Goal: Obtain resource: Obtain resource

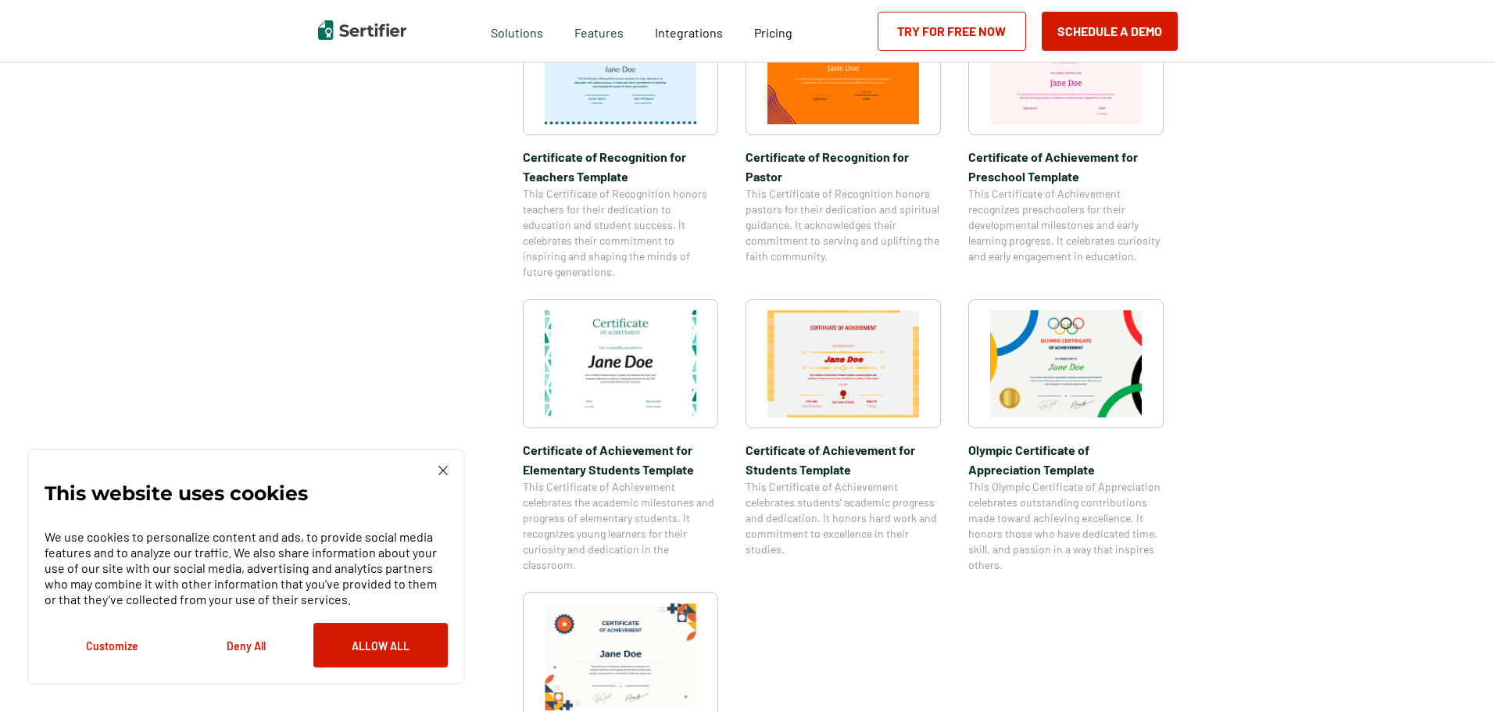
scroll to position [938, 0]
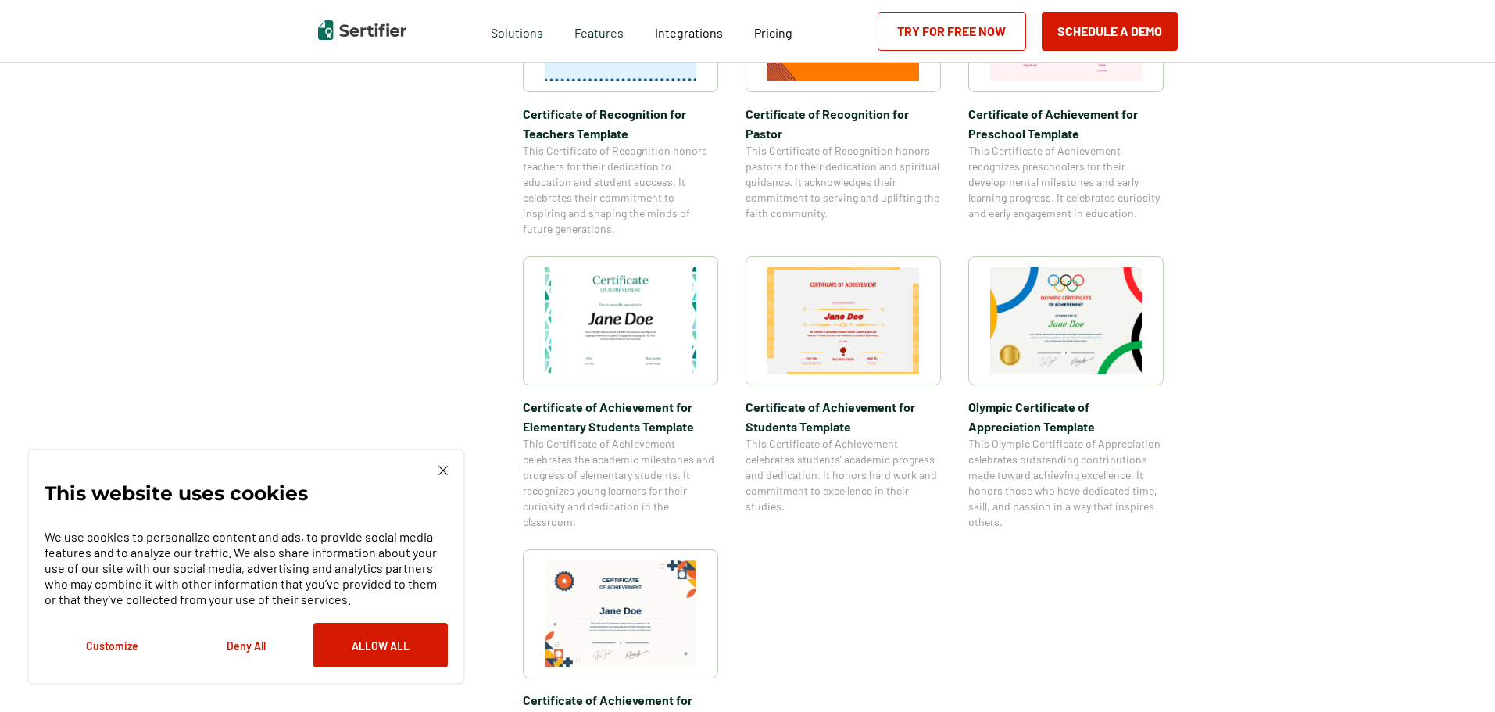
click at [696, 328] on img at bounding box center [621, 320] width 152 height 107
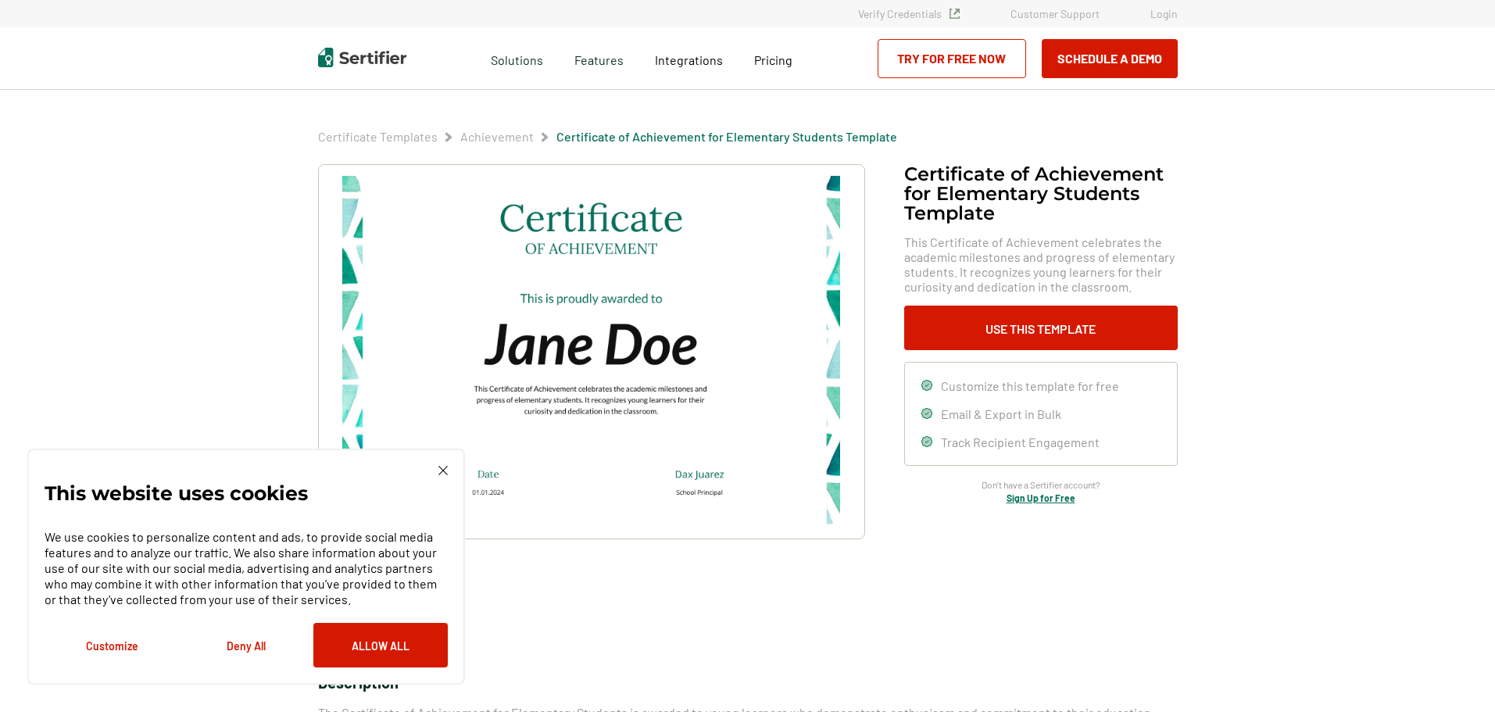
click at [435, 471] on div "This website uses cookies We use cookies to personalize content and ads, to pro…" at bounding box center [246, 567] width 403 height 202
click at [440, 471] on img at bounding box center [442, 470] width 9 height 9
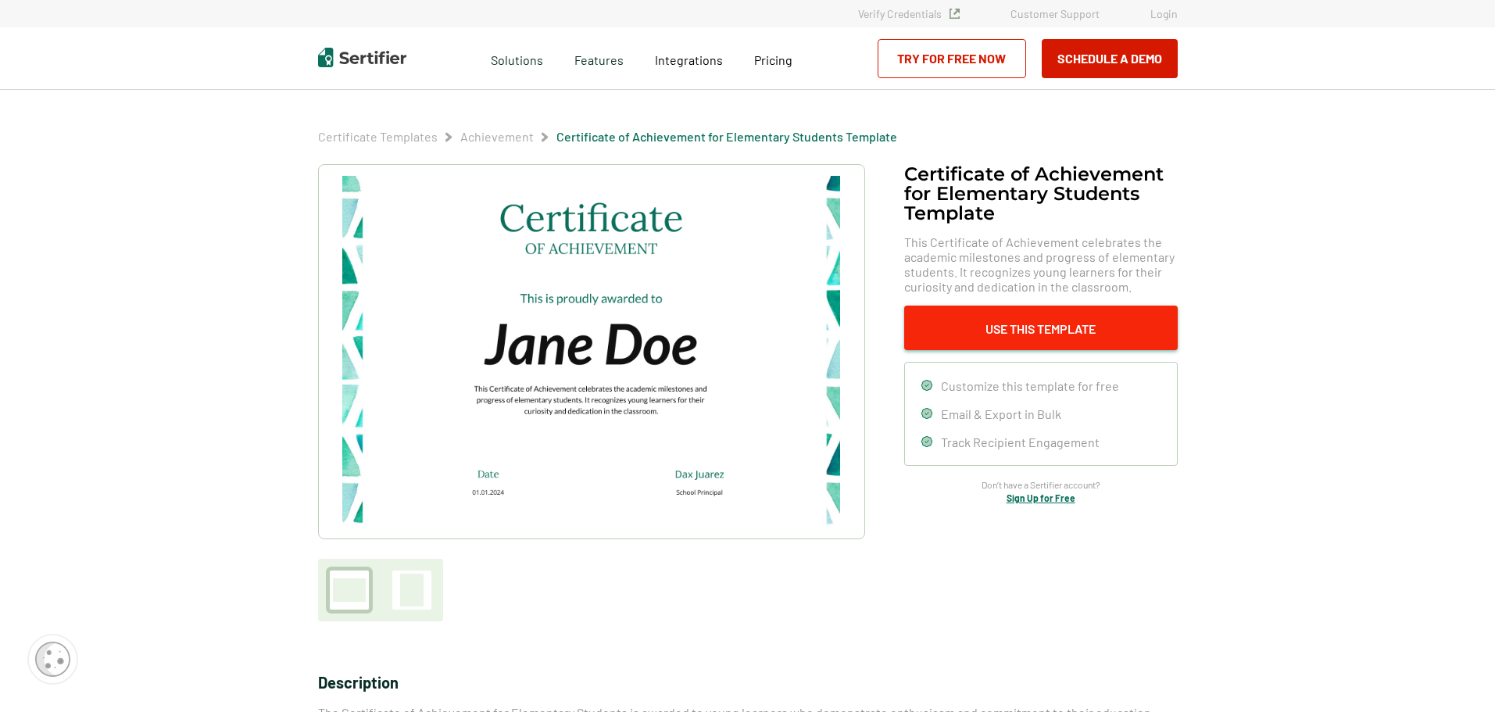
click at [1098, 317] on button "Use This Template" at bounding box center [1041, 328] width 274 height 45
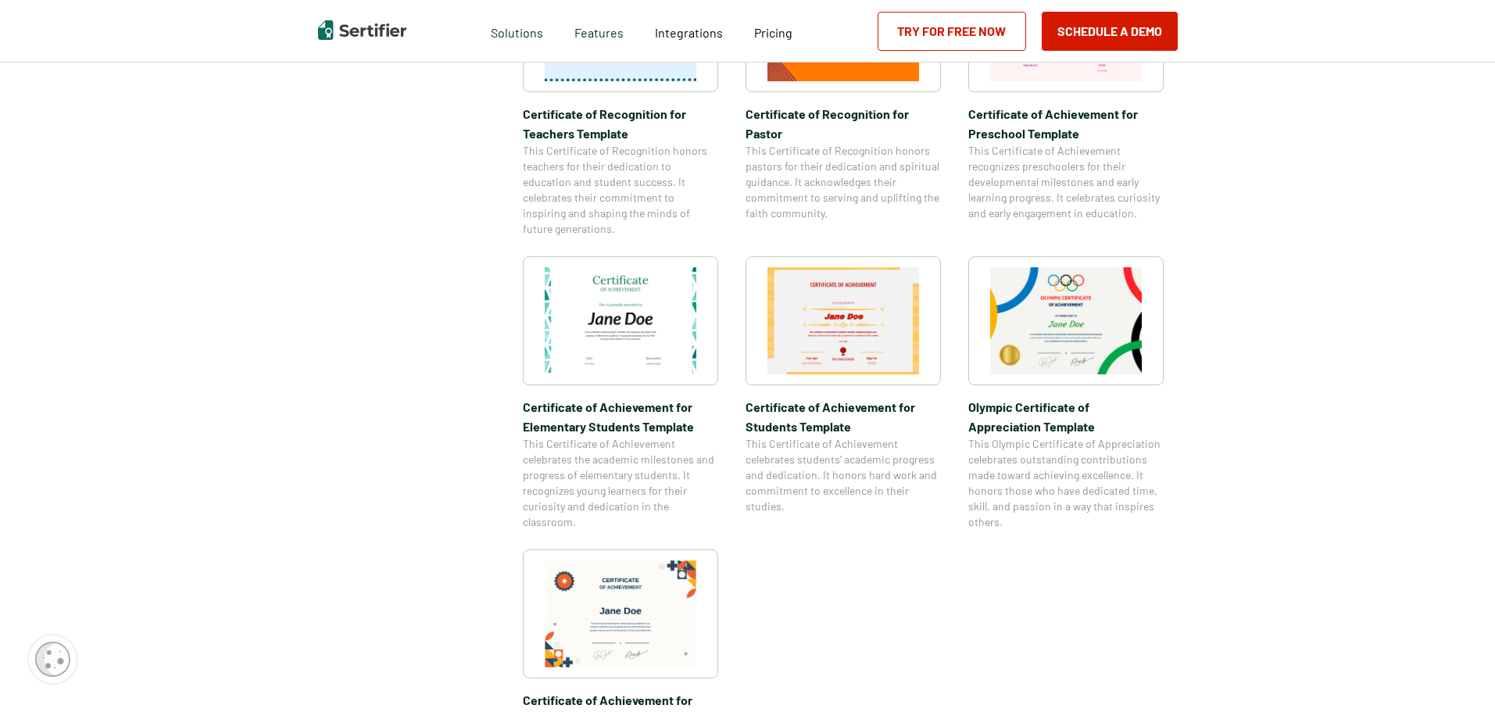
scroll to position [2070, 0]
